Goal: Information Seeking & Learning: Find specific fact

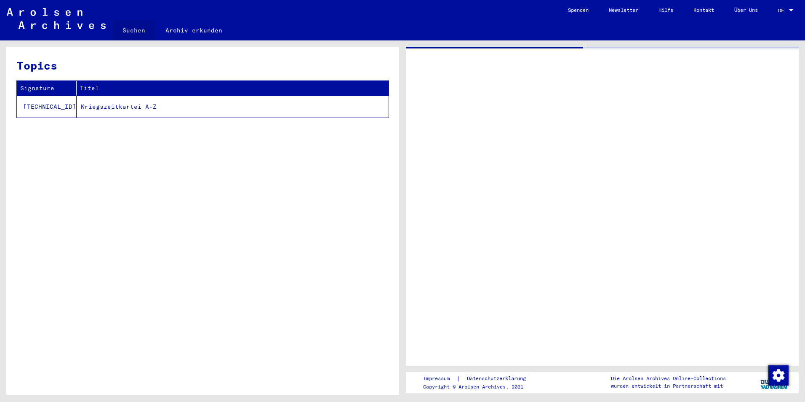
click at [137, 32] on link "Suchen" at bounding box center [133, 30] width 43 height 20
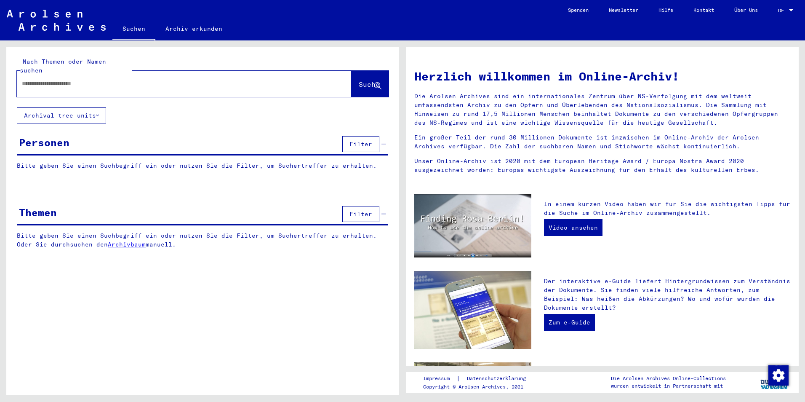
click at [141, 79] on input "text" at bounding box center [174, 83] width 304 height 9
type input "**********"
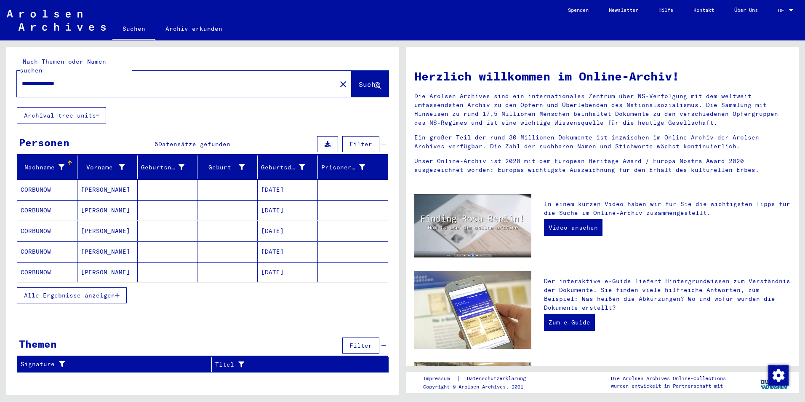
click at [160, 183] on mat-cell at bounding box center [168, 189] width 60 height 20
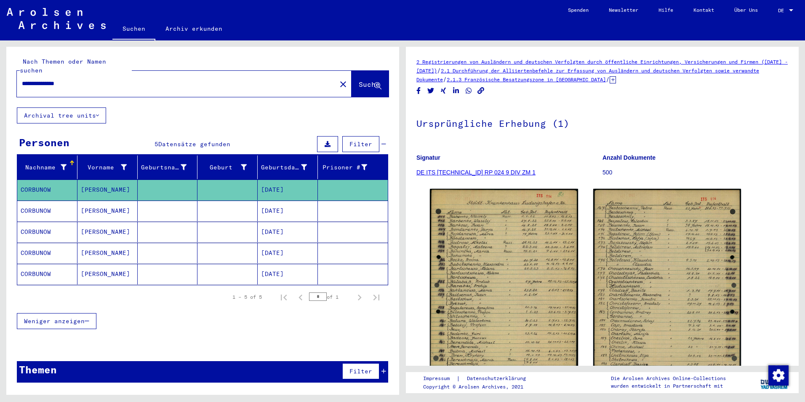
click at [254, 202] on mat-cell at bounding box center [227, 210] width 60 height 21
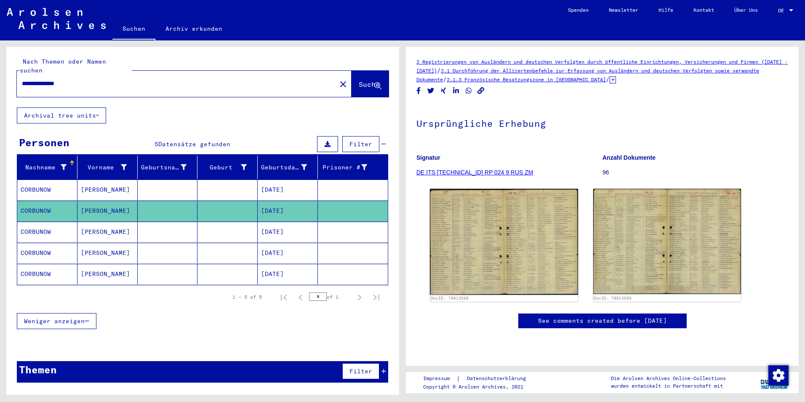
click at [309, 225] on mat-cell "[DATE]" at bounding box center [288, 231] width 60 height 21
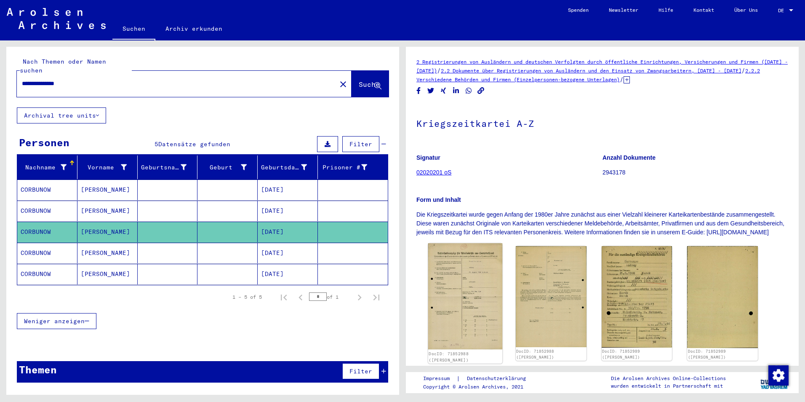
click at [459, 294] on img at bounding box center [465, 296] width 74 height 106
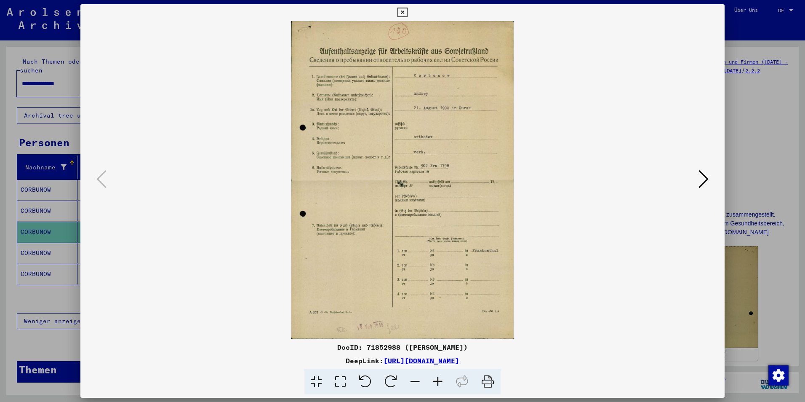
click at [701, 184] on icon at bounding box center [704, 179] width 10 height 20
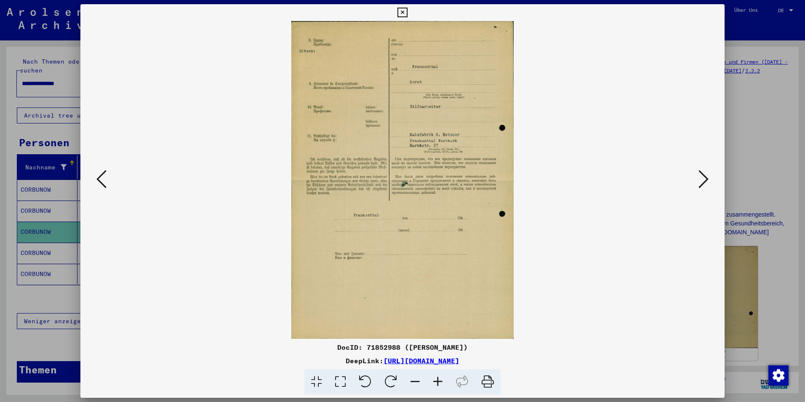
click at [328, 379] on icon at bounding box center [316, 382] width 24 height 26
click at [342, 384] on icon at bounding box center [340, 382] width 24 height 26
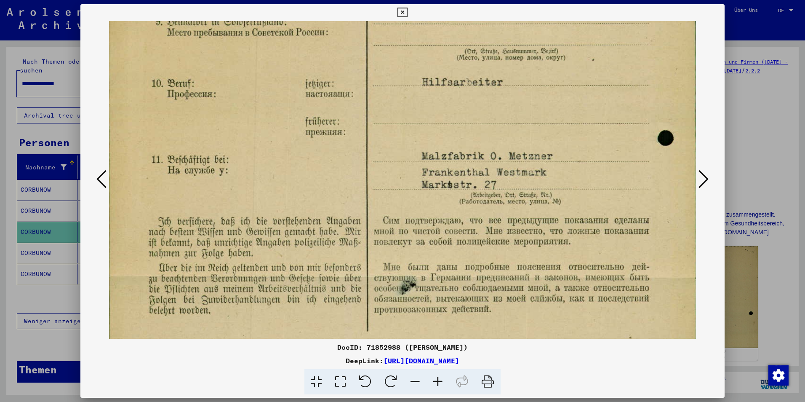
drag, startPoint x: 387, startPoint y: 172, endPoint x: 344, endPoint y: 58, distance: 121.9
click at [345, 58] on img at bounding box center [402, 275] width 587 height 838
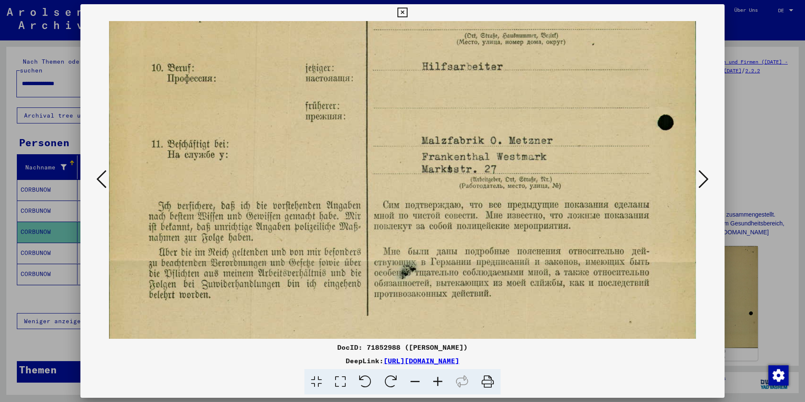
click at [99, 180] on icon at bounding box center [101, 179] width 10 height 20
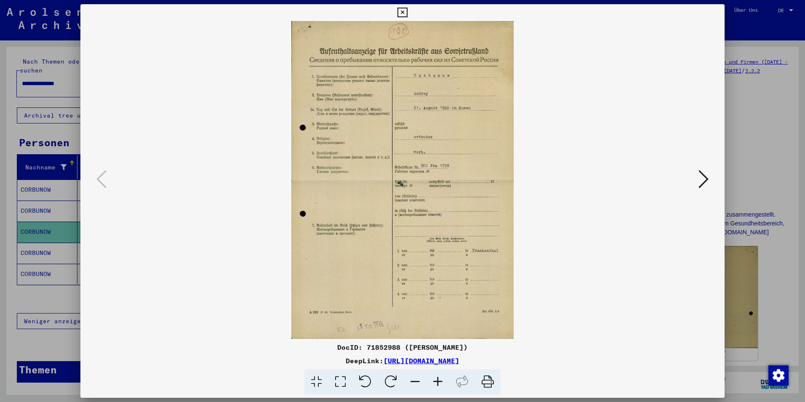
scroll to position [0, 0]
click at [345, 377] on icon at bounding box center [340, 382] width 24 height 26
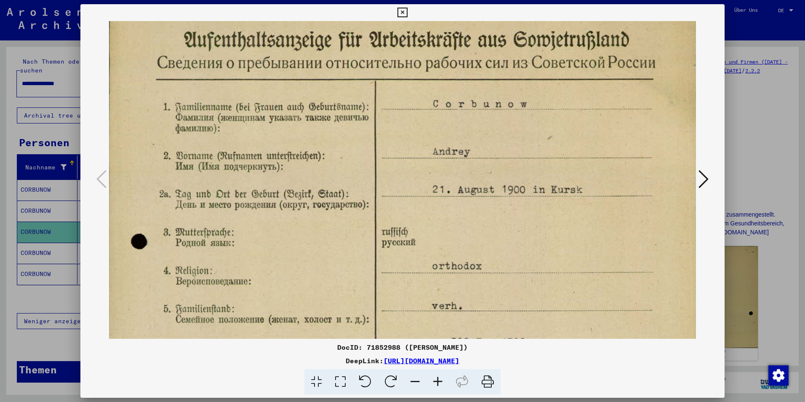
drag, startPoint x: 448, startPoint y: 300, endPoint x: 454, endPoint y: 202, distance: 97.8
click at [454, 203] on img at bounding box center [402, 379] width 587 height 838
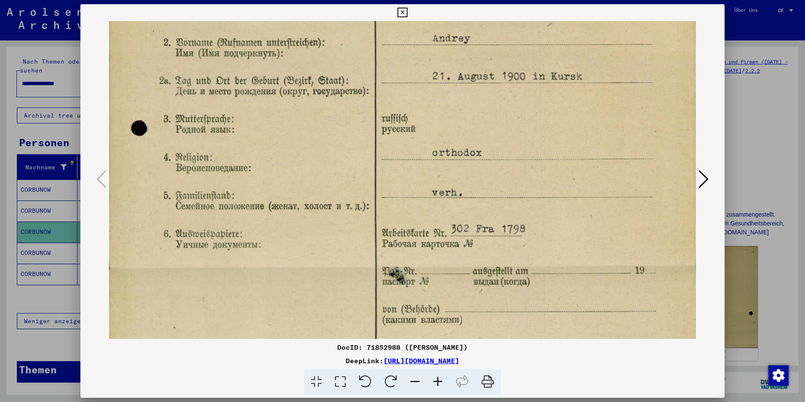
drag, startPoint x: 480, startPoint y: 263, endPoint x: 477, endPoint y: 185, distance: 78.0
click at [476, 186] on img at bounding box center [402, 266] width 587 height 838
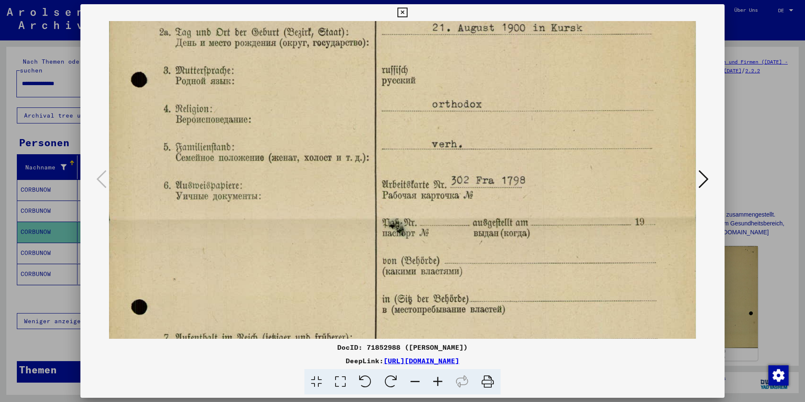
drag, startPoint x: 517, startPoint y: 232, endPoint x: 516, endPoint y: 206, distance: 25.7
click at [516, 207] on img at bounding box center [402, 218] width 587 height 838
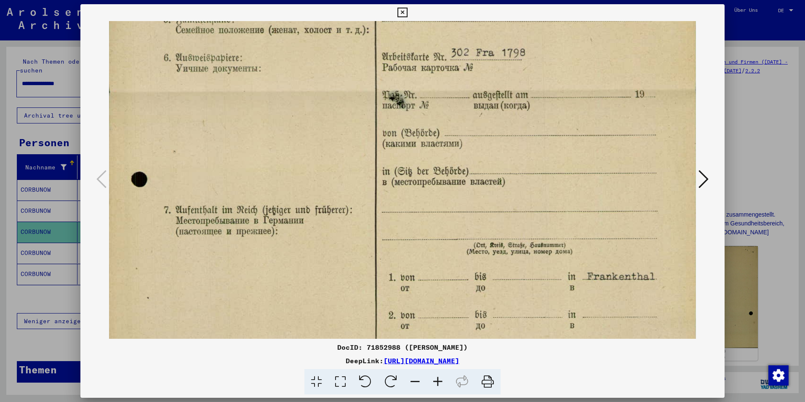
drag, startPoint x: 544, startPoint y: 269, endPoint x: 540, endPoint y: 137, distance: 131.5
click at [540, 139] on img at bounding box center [402, 90] width 587 height 838
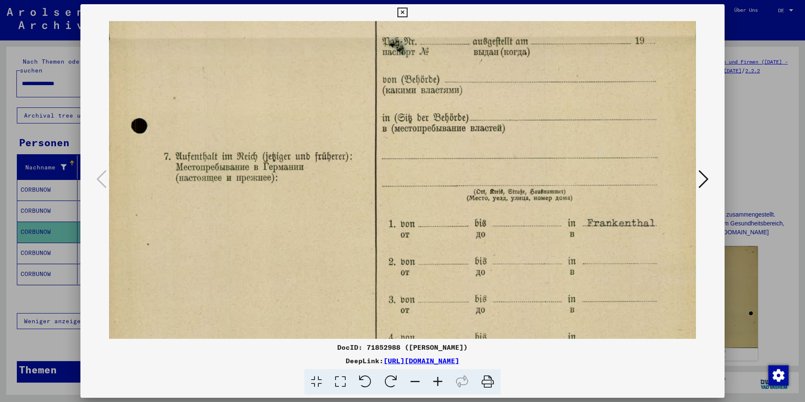
drag, startPoint x: 565, startPoint y: 269, endPoint x: 573, endPoint y: 217, distance: 53.2
click at [573, 218] on img at bounding box center [402, 37] width 587 height 838
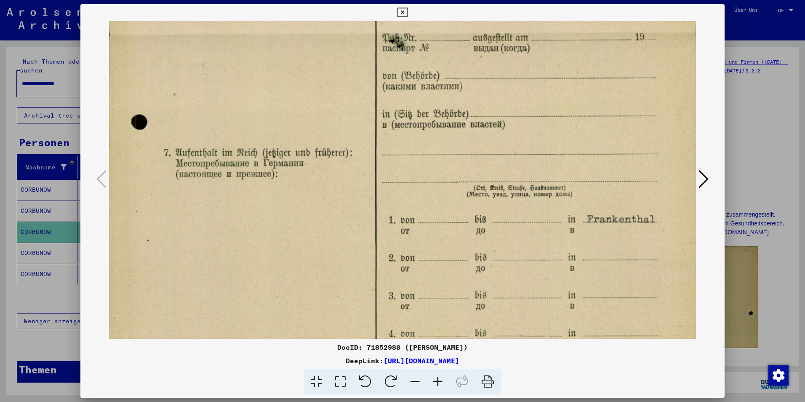
drag, startPoint x: 595, startPoint y: 208, endPoint x: 597, endPoint y: 195, distance: 13.3
click at [597, 195] on img at bounding box center [402, 33] width 587 height 838
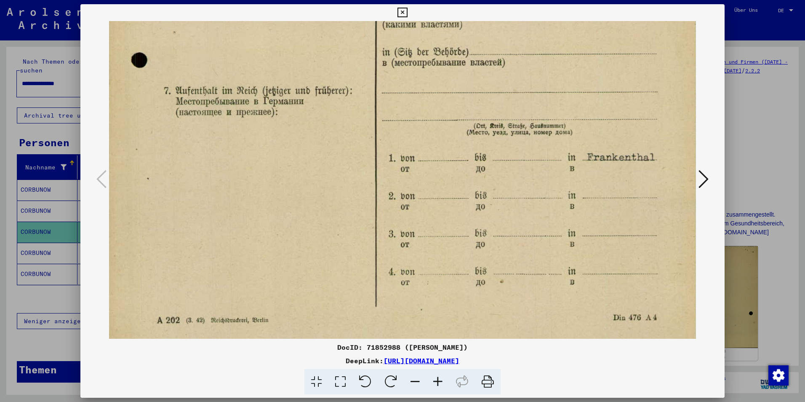
click at [704, 178] on icon at bounding box center [704, 179] width 10 height 20
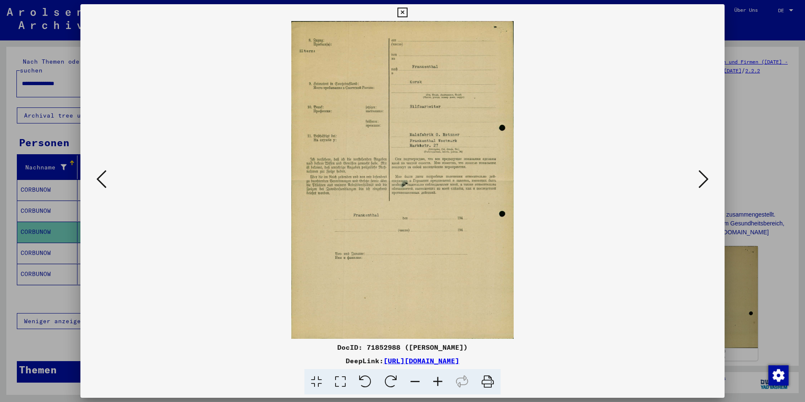
scroll to position [0, 0]
click at [329, 383] on icon at bounding box center [340, 382] width 24 height 26
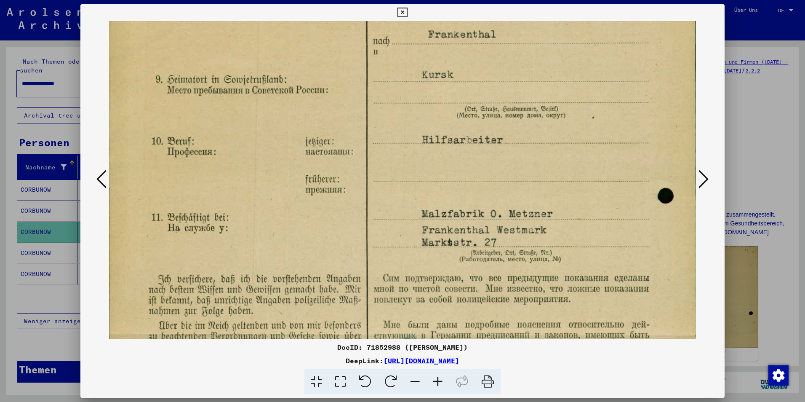
drag, startPoint x: 589, startPoint y: 164, endPoint x: 579, endPoint y: 107, distance: 58.0
click at [581, 113] on img at bounding box center [402, 333] width 587 height 838
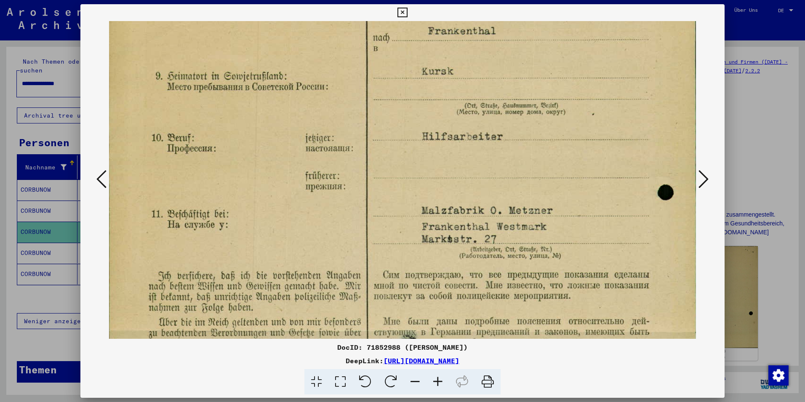
click at [704, 181] on icon at bounding box center [704, 179] width 10 height 20
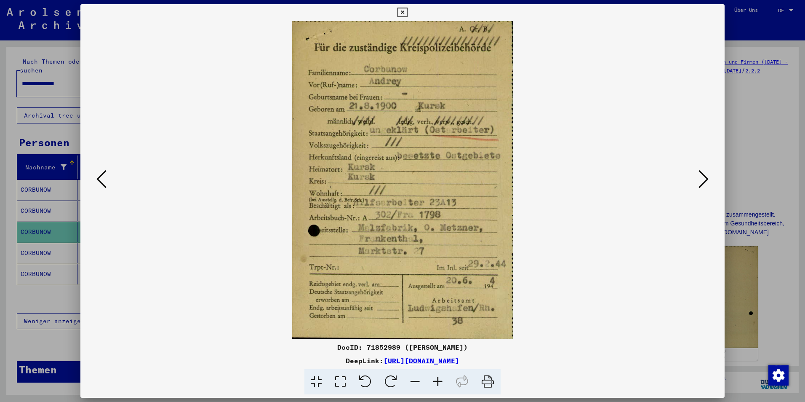
scroll to position [0, 0]
click at [704, 181] on icon at bounding box center [704, 179] width 10 height 20
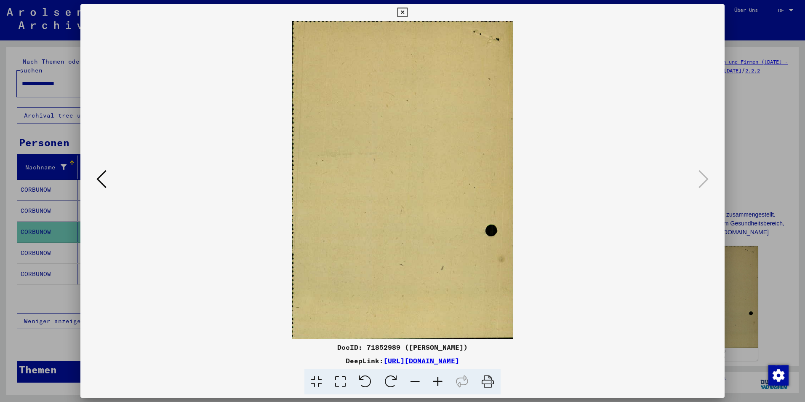
click at [104, 183] on icon at bounding box center [101, 179] width 10 height 20
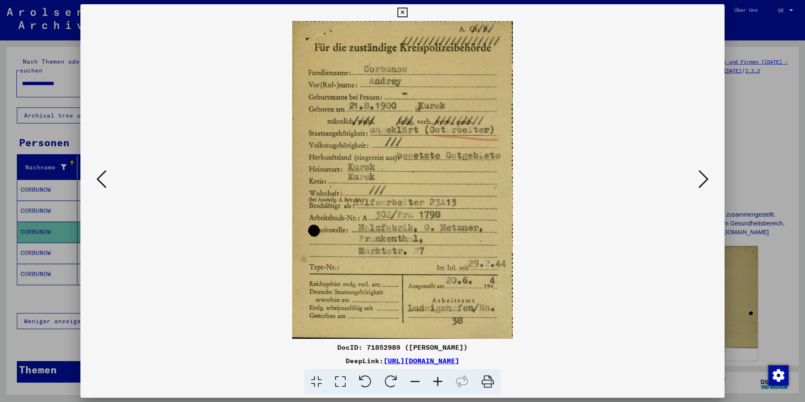
drag, startPoint x: 0, startPoint y: 284, endPoint x: 101, endPoint y: 226, distance: 116.9
click at [0, 284] on div at bounding box center [402, 201] width 805 height 402
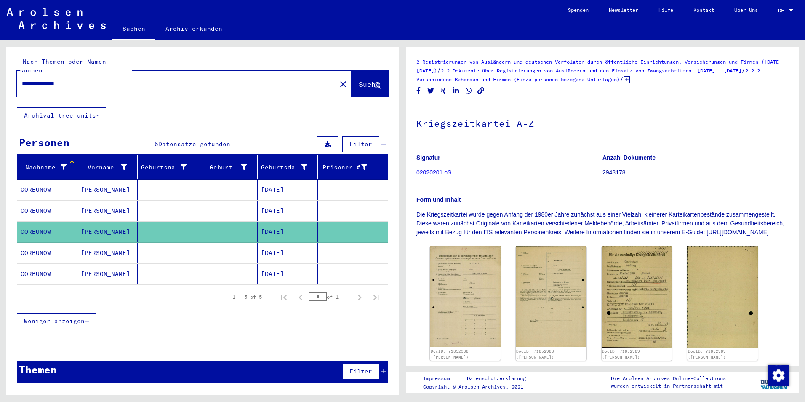
click at [101, 226] on mat-cell "[PERSON_NAME]" at bounding box center [107, 231] width 60 height 21
click at [119, 243] on mat-cell "[PERSON_NAME]" at bounding box center [107, 253] width 60 height 21
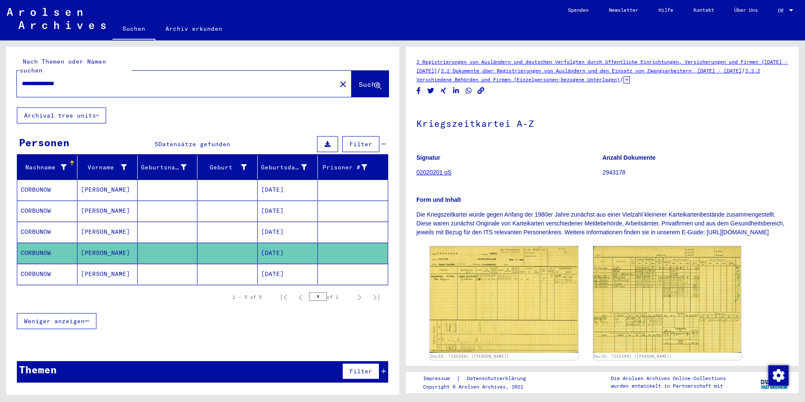
click at [324, 264] on mat-cell at bounding box center [353, 274] width 70 height 21
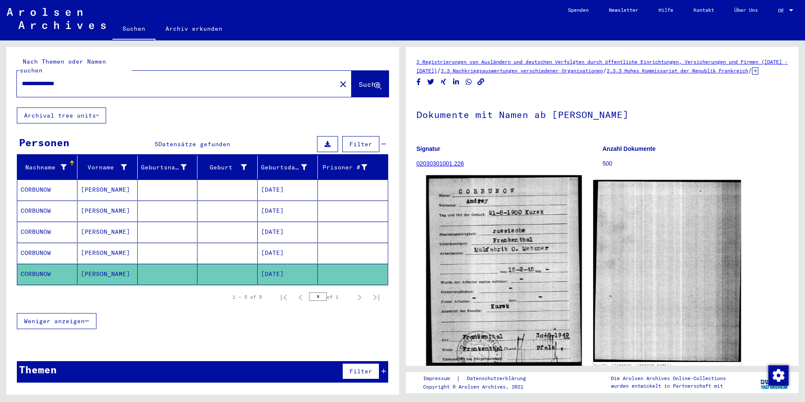
click at [506, 250] on img at bounding box center [503, 270] width 155 height 190
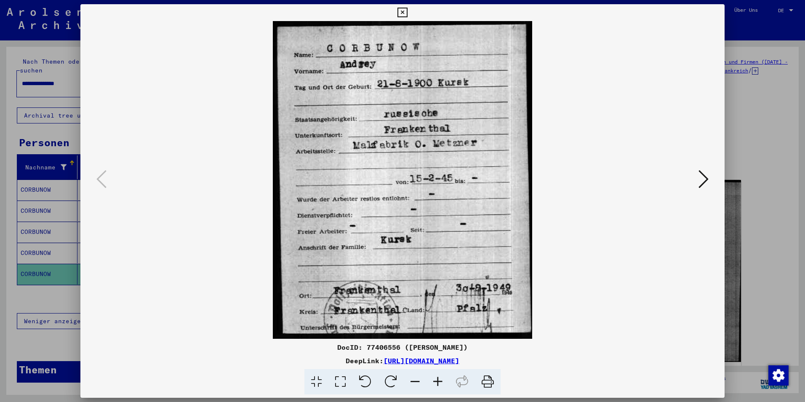
click at [52, 232] on div at bounding box center [402, 201] width 805 height 402
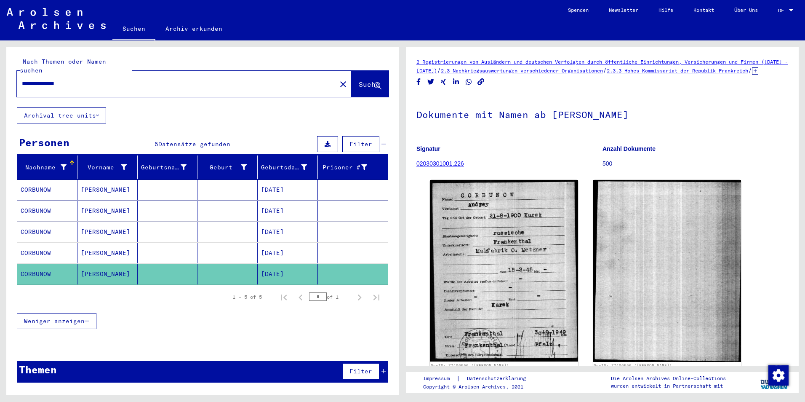
click at [73, 224] on mat-cell "CORBUNOW" at bounding box center [47, 231] width 60 height 21
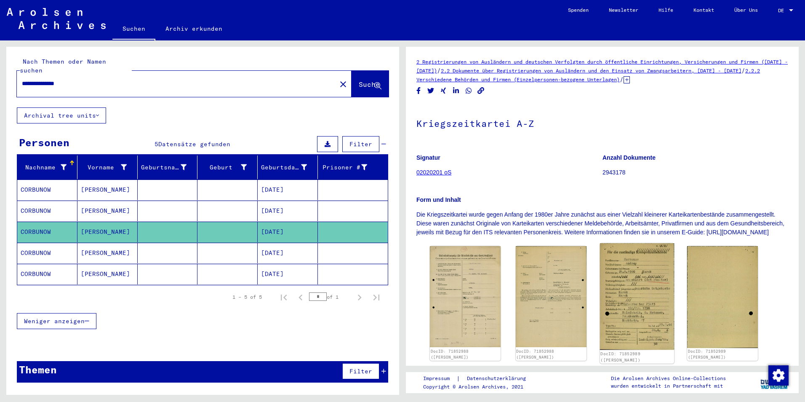
click at [614, 298] on img at bounding box center [637, 296] width 74 height 107
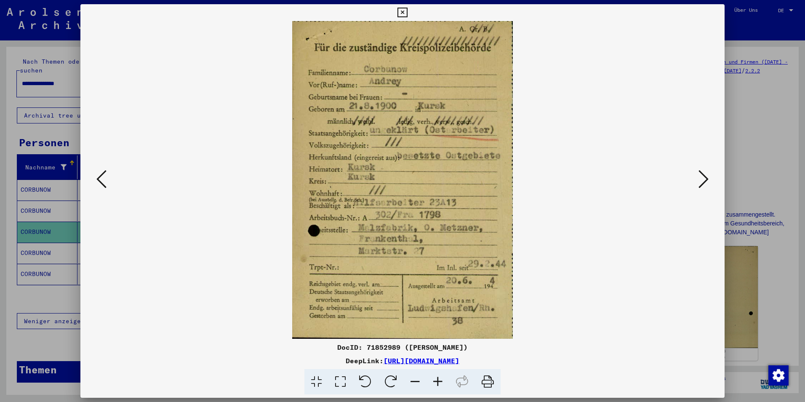
click at [101, 218] on div at bounding box center [402, 179] width 644 height 317
click at [47, 229] on div at bounding box center [402, 201] width 805 height 402
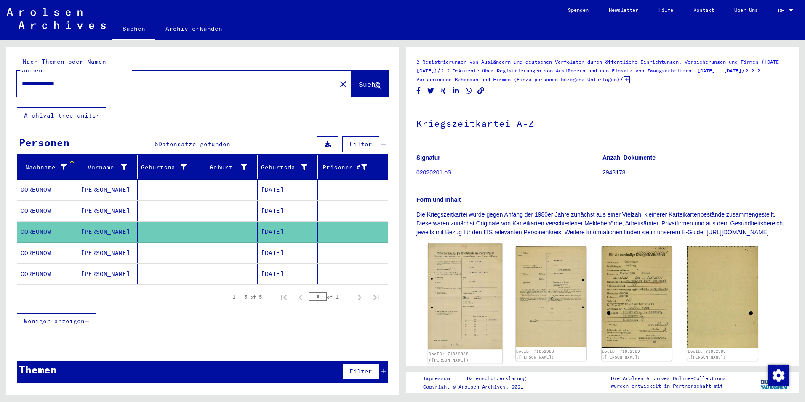
click at [493, 310] on img at bounding box center [465, 296] width 74 height 106
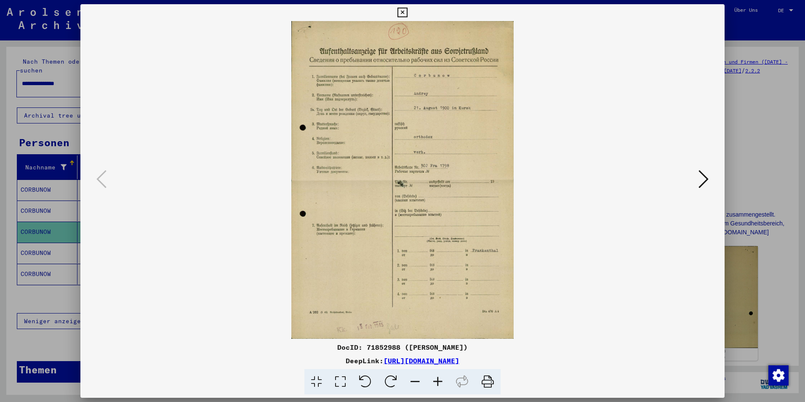
click at [704, 175] on icon at bounding box center [704, 179] width 10 height 20
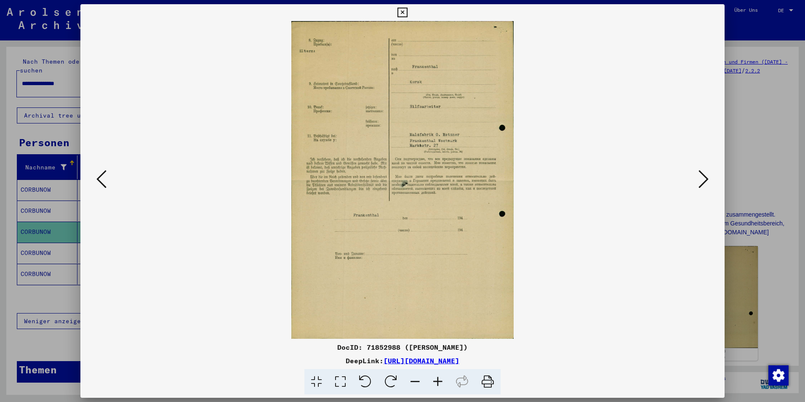
click at [336, 384] on icon at bounding box center [340, 382] width 24 height 26
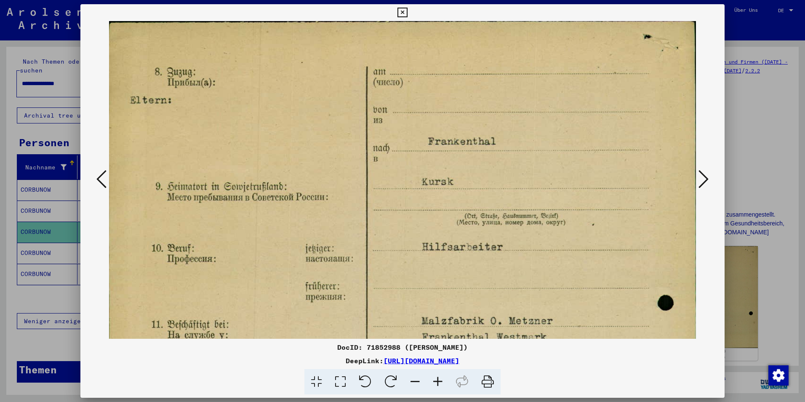
drag, startPoint x: 560, startPoint y: 233, endPoint x: 545, endPoint y: 117, distance: 117.2
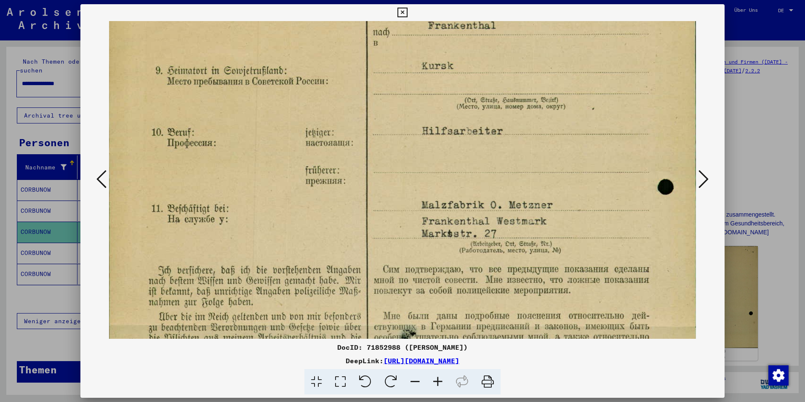
click at [98, 181] on icon at bounding box center [101, 179] width 10 height 20
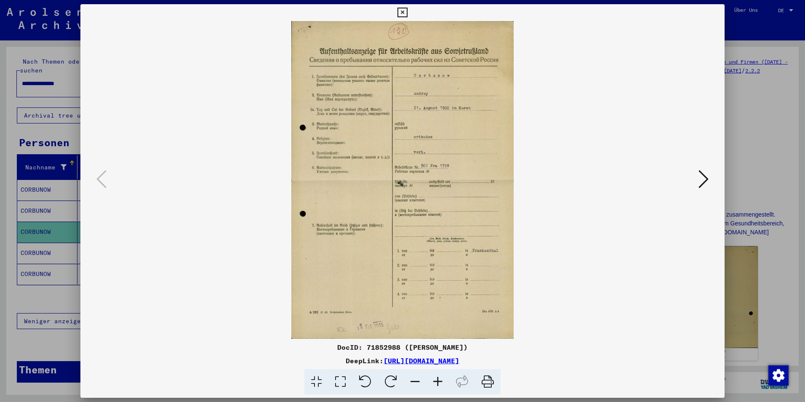
scroll to position [0, 0]
click at [705, 181] on icon at bounding box center [704, 179] width 10 height 20
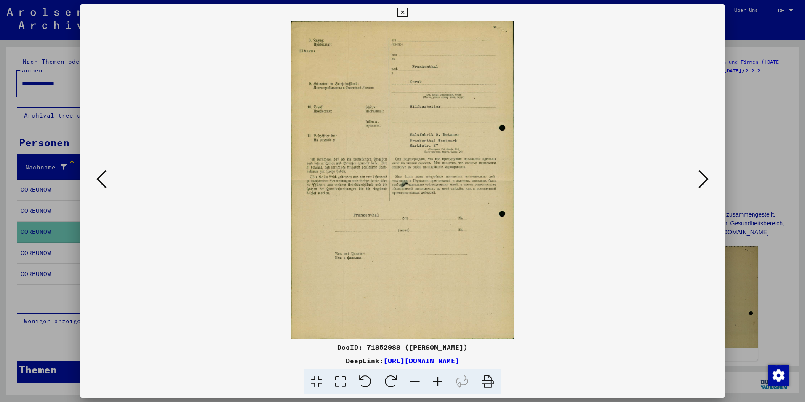
click at [342, 384] on icon at bounding box center [340, 382] width 24 height 26
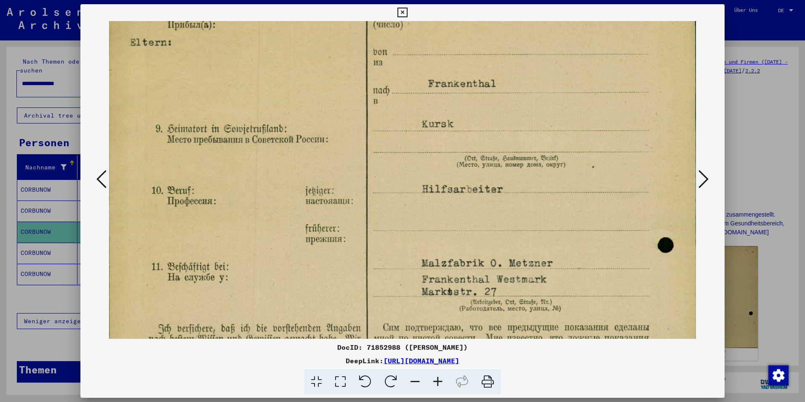
drag, startPoint x: 452, startPoint y: 295, endPoint x: 459, endPoint y: 235, distance: 60.7
click at [459, 235] on img at bounding box center [402, 382] width 587 height 838
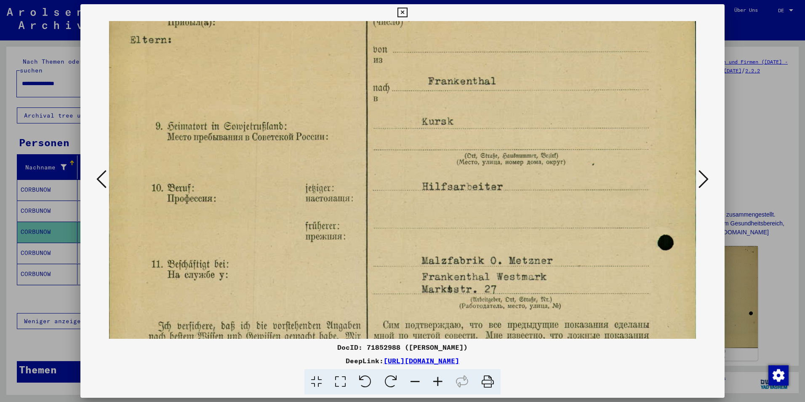
click at [101, 177] on icon at bounding box center [101, 179] width 10 height 20
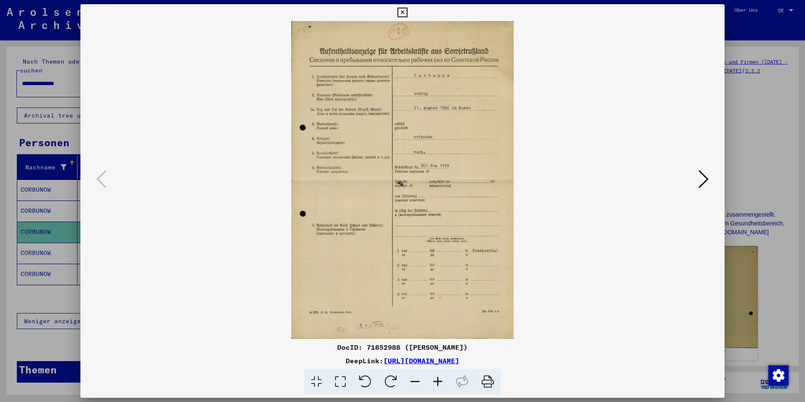
click at [703, 182] on icon at bounding box center [704, 179] width 10 height 20
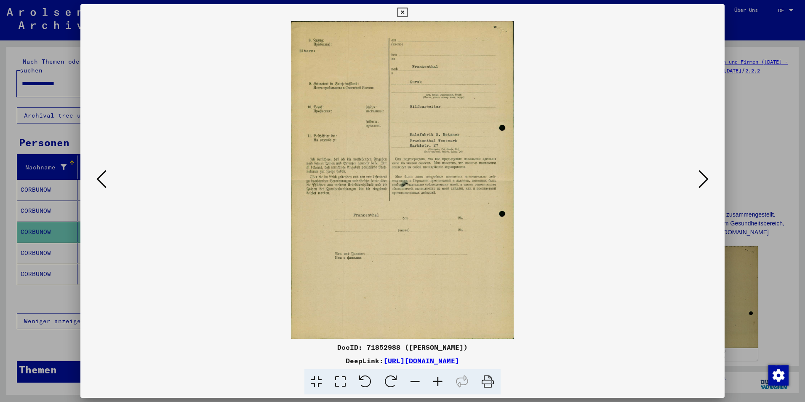
click at [694, 177] on img at bounding box center [402, 179] width 587 height 317
click at [699, 177] on icon at bounding box center [704, 179] width 10 height 20
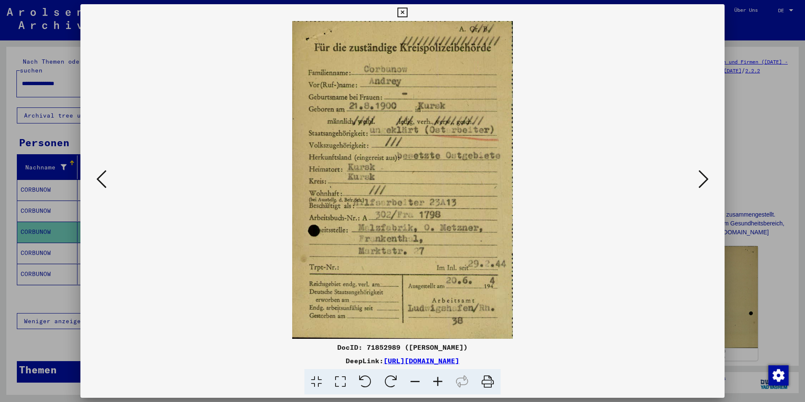
click at [699, 177] on icon at bounding box center [704, 179] width 10 height 20
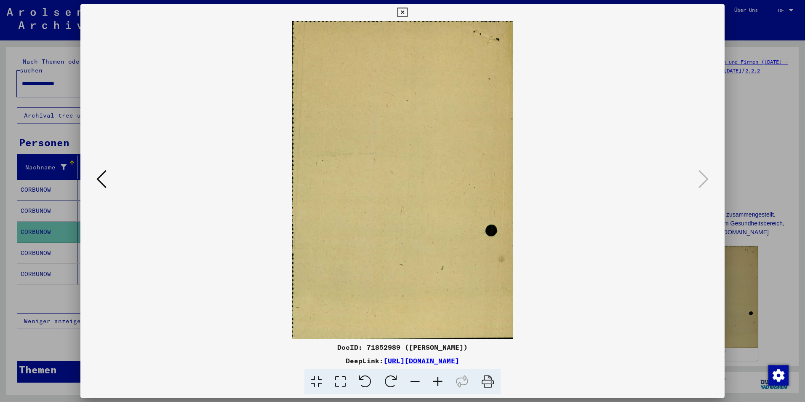
click at [94, 179] on button at bounding box center [101, 180] width 15 height 24
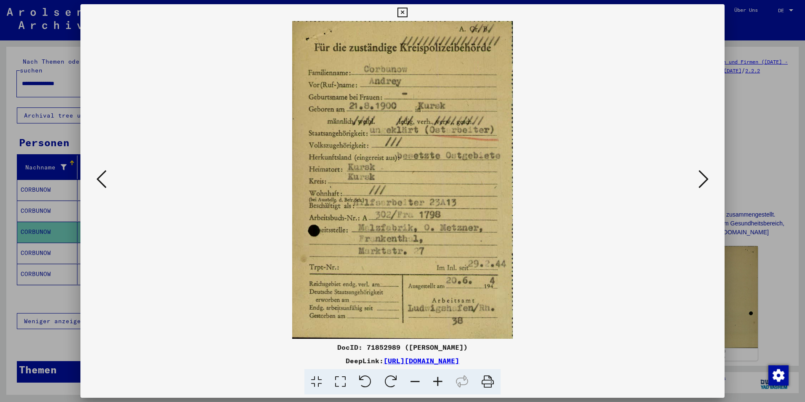
click at [757, 120] on div at bounding box center [402, 201] width 805 height 402
